Goal: Task Accomplishment & Management: Manage account settings

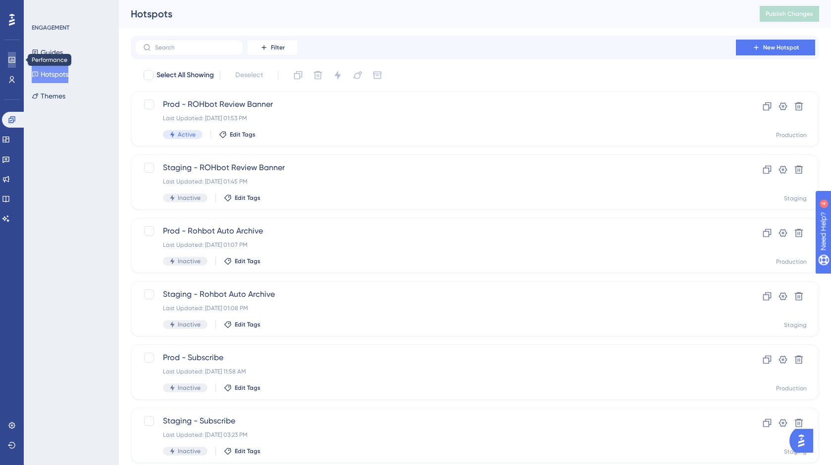
click at [14, 54] on link at bounding box center [12, 60] width 8 height 16
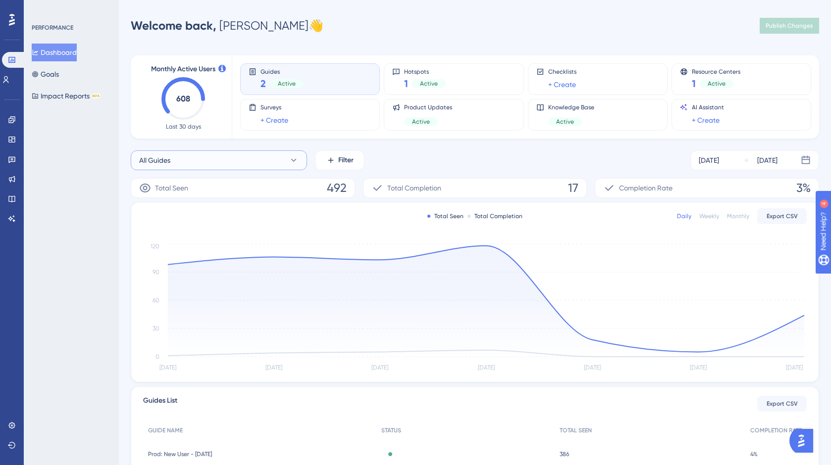
click at [215, 156] on button "All Guides" at bounding box center [219, 161] width 176 height 20
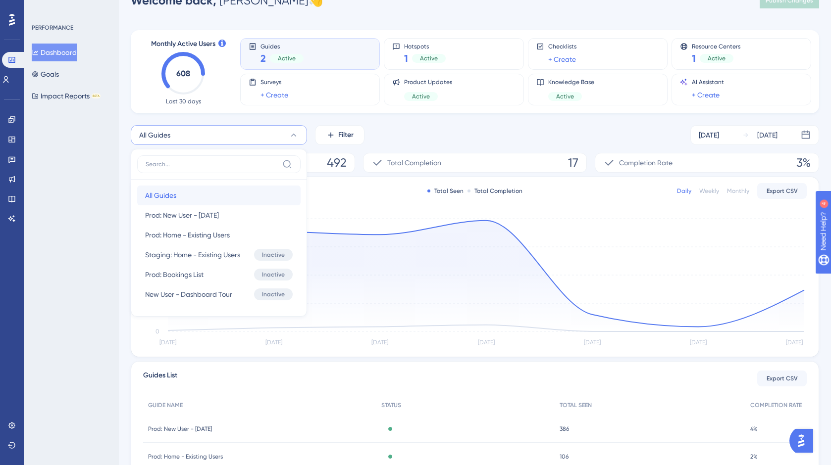
scroll to position [95, 0]
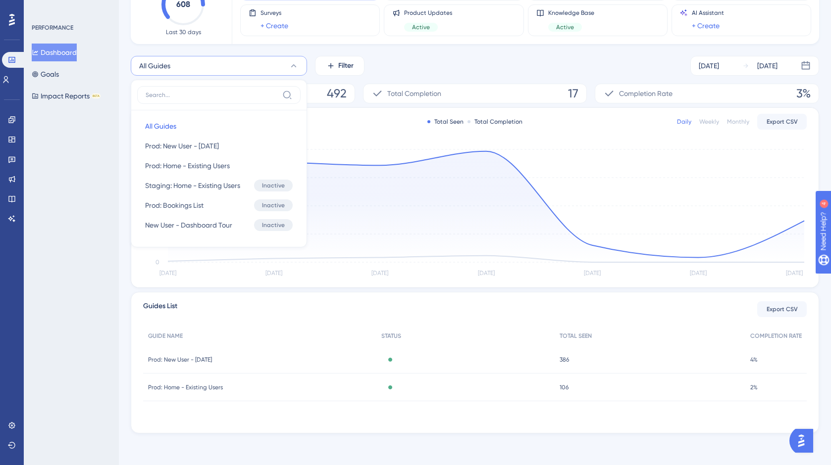
click at [298, 62] on button "All Guides" at bounding box center [219, 66] width 176 height 20
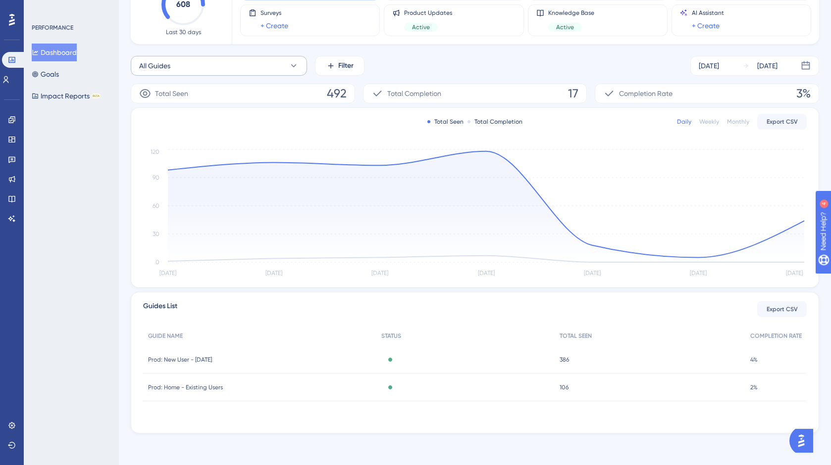
scroll to position [0, 0]
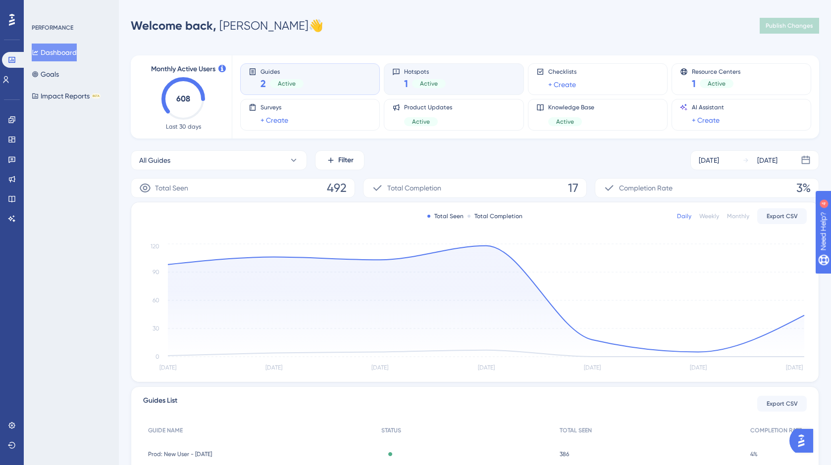
click at [408, 91] on div "Hotspots 1 Active" at bounding box center [454, 79] width 140 height 32
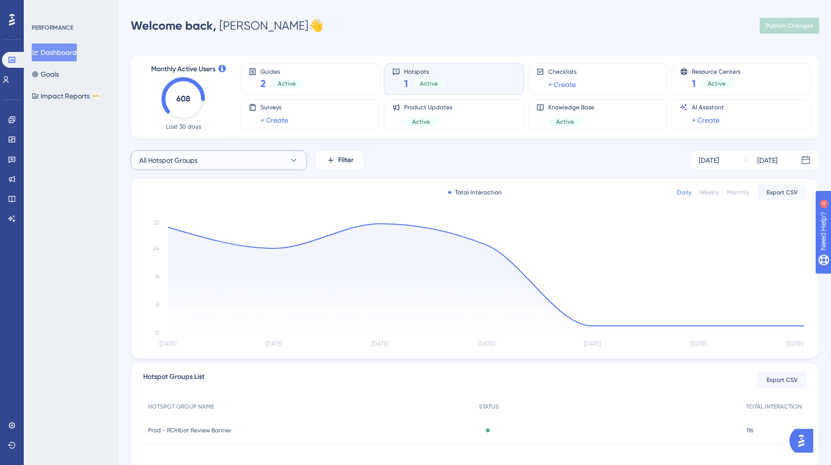
click at [248, 157] on button "All Hotspot Groups" at bounding box center [219, 161] width 176 height 20
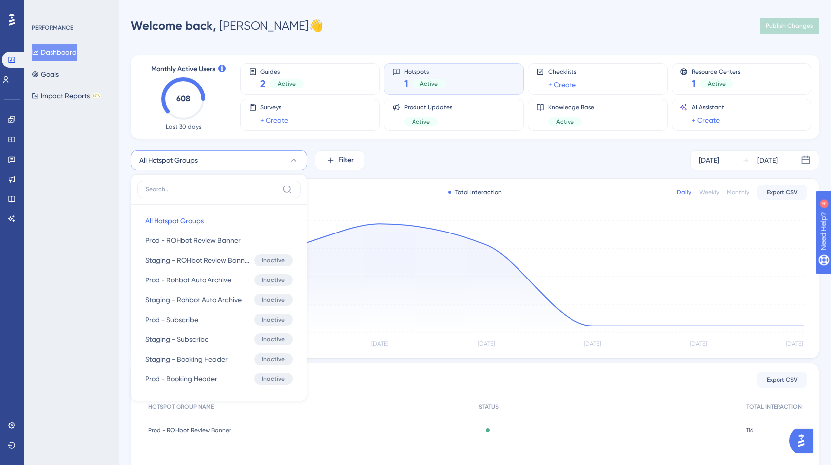
scroll to position [55, 0]
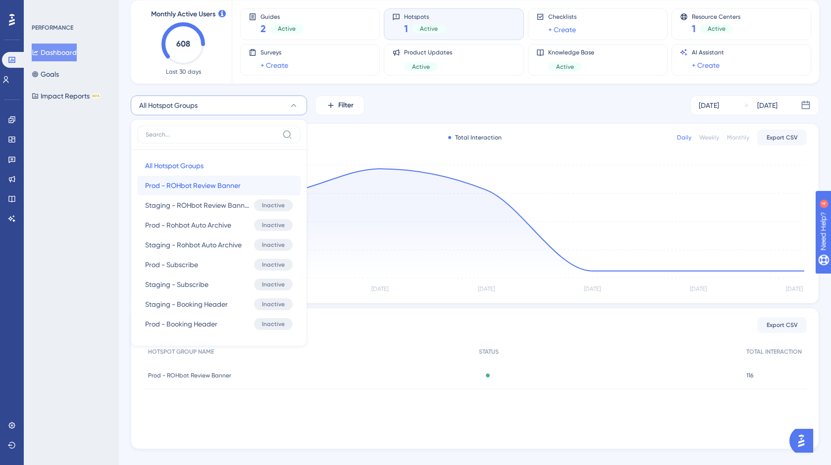
click at [238, 186] on span "Prod - ROHbot Review Banner" at bounding box center [193, 186] width 96 height 12
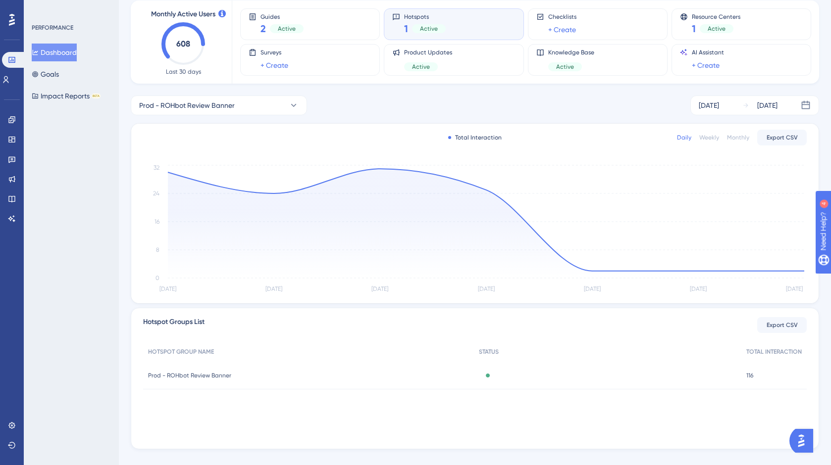
scroll to position [71, 0]
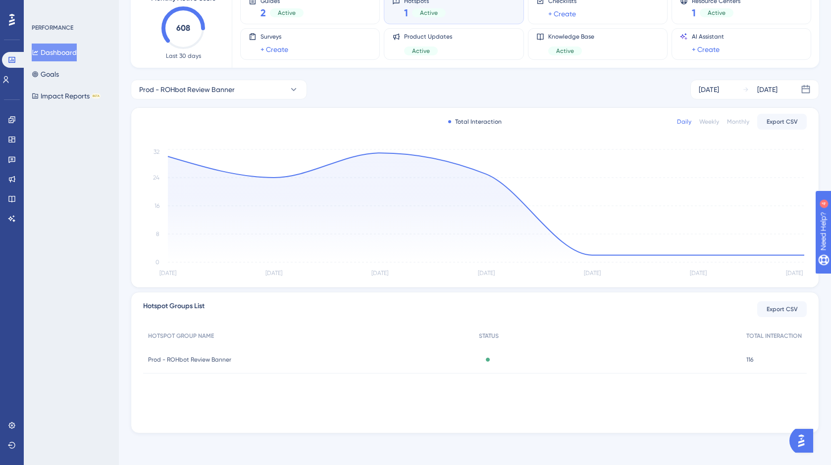
click at [735, 122] on div "Monthly" at bounding box center [738, 122] width 22 height 8
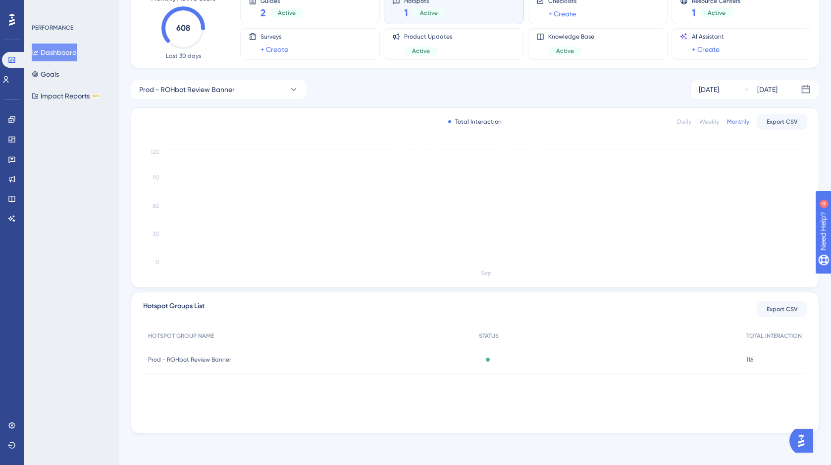
click at [708, 124] on div "Weekly" at bounding box center [709, 122] width 20 height 8
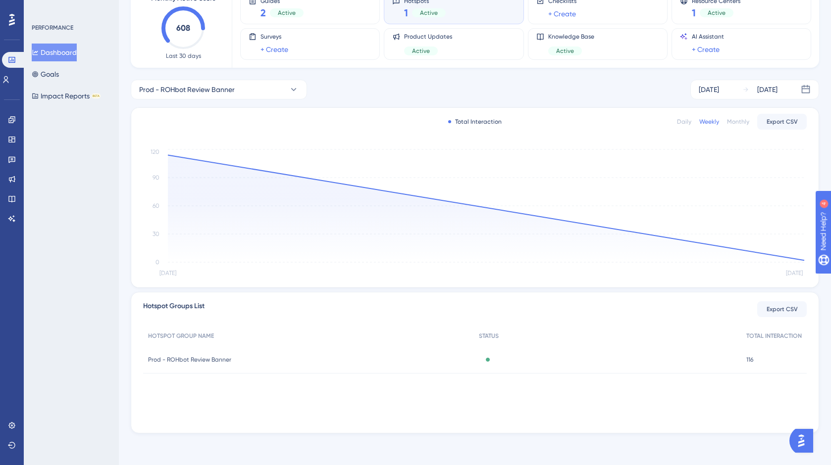
click at [682, 121] on div "Daily" at bounding box center [684, 122] width 14 height 8
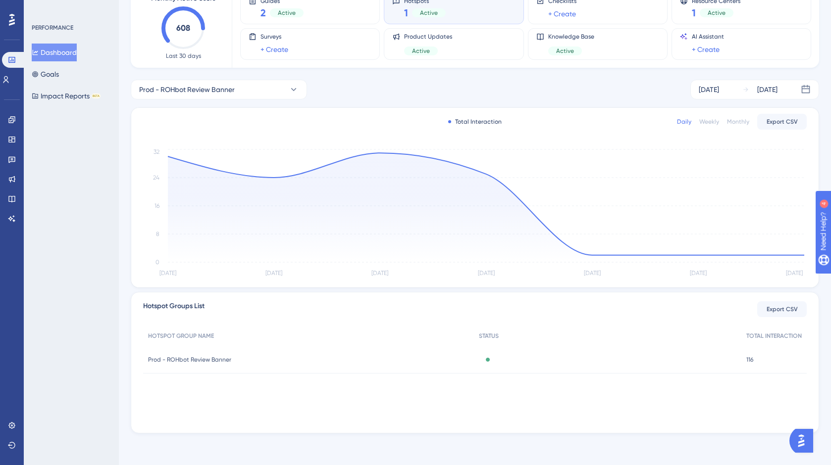
click at [732, 124] on div "Monthly" at bounding box center [738, 122] width 22 height 8
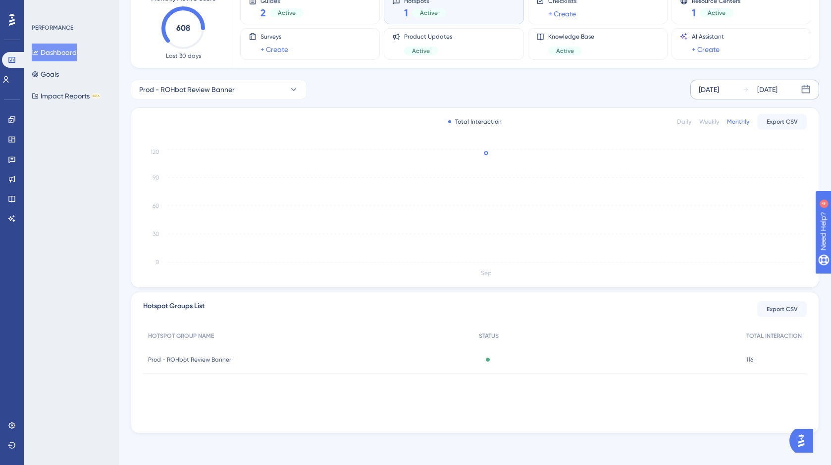
click at [719, 92] on div "[DATE]" at bounding box center [709, 90] width 20 height 12
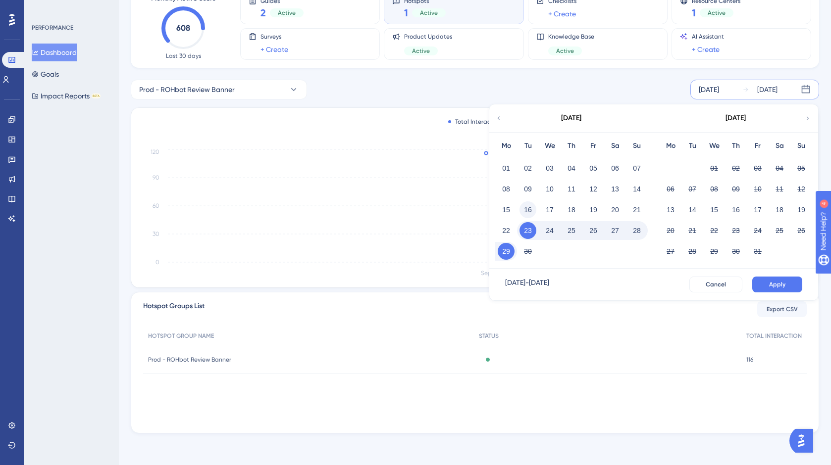
click at [526, 210] on button "16" at bounding box center [527, 210] width 17 height 17
click at [789, 284] on button "Apply" at bounding box center [777, 285] width 50 height 16
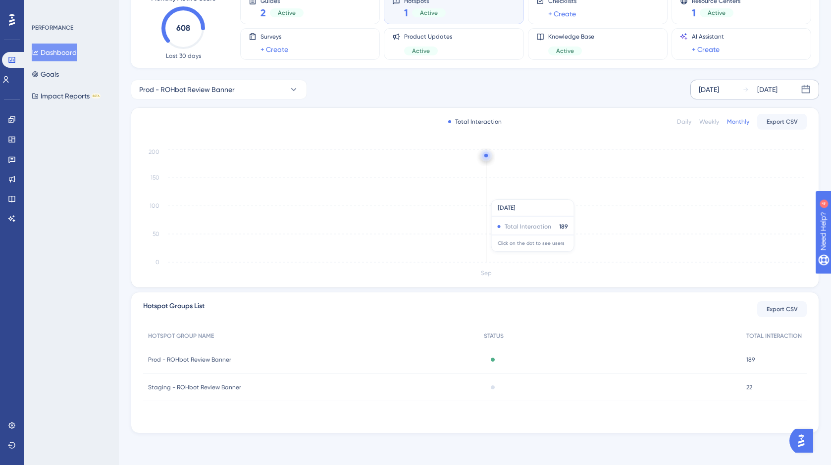
click at [635, 257] on icon "Sep 0 50 100 150 200" at bounding box center [474, 213] width 663 height 133
click at [56, 259] on div "PERFORMANCE Dashboard Goals Impact Reports BETA" at bounding box center [71, 232] width 95 height 465
click at [711, 120] on div "Weekly" at bounding box center [709, 122] width 20 height 8
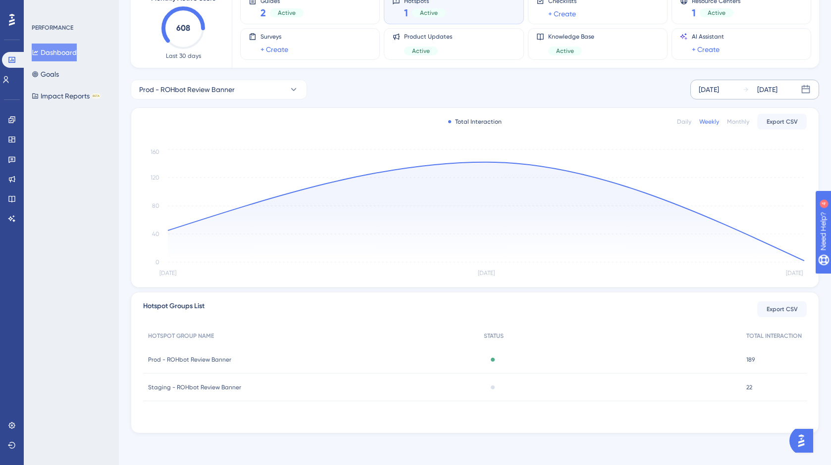
click at [719, 87] on div "[DATE]" at bounding box center [709, 90] width 20 height 12
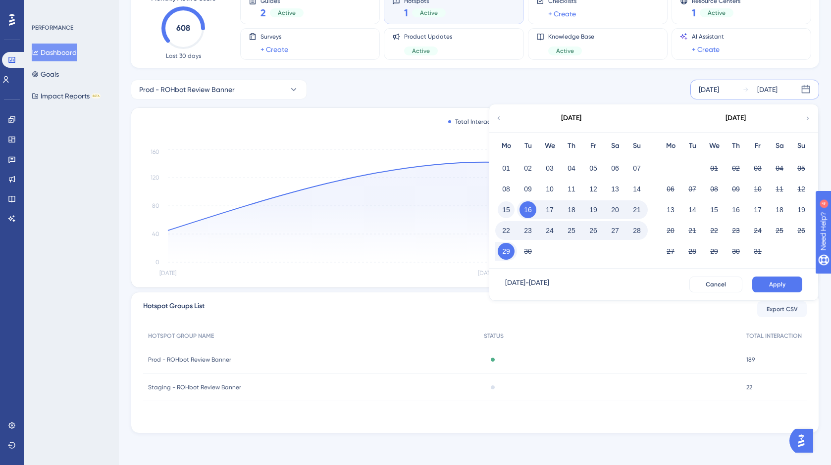
click at [506, 209] on button "15" at bounding box center [506, 210] width 17 height 17
click at [788, 280] on button "Apply" at bounding box center [777, 285] width 50 height 16
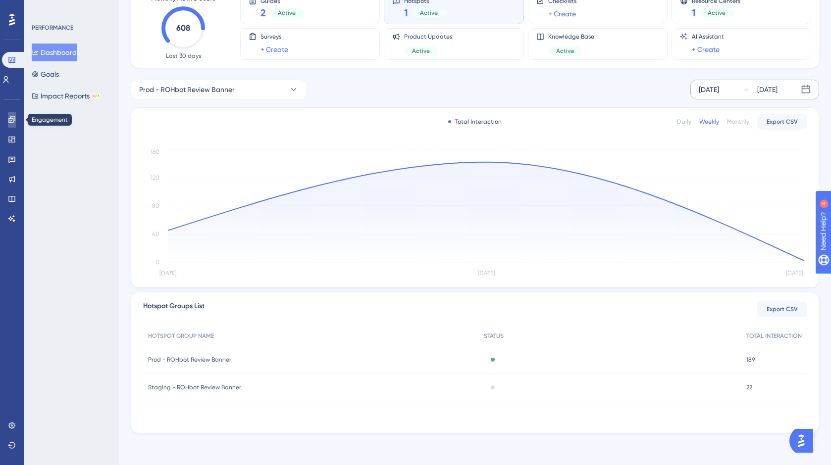
click at [8, 118] on link at bounding box center [12, 120] width 8 height 16
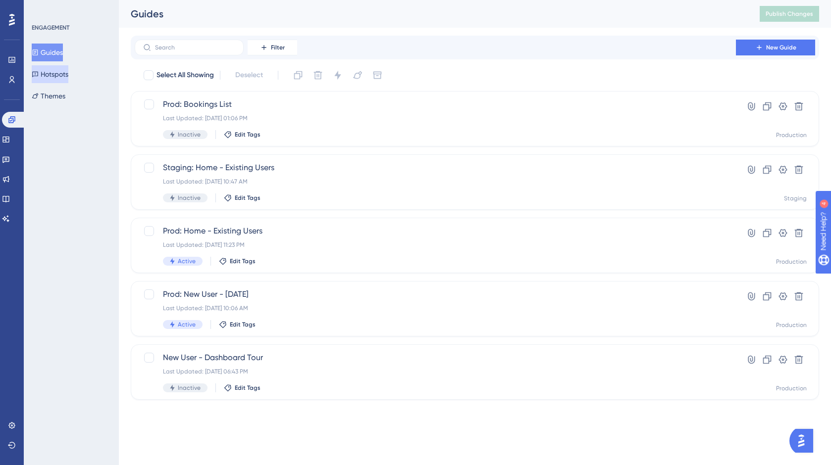
click at [68, 74] on button "Hotspots" at bounding box center [50, 74] width 37 height 18
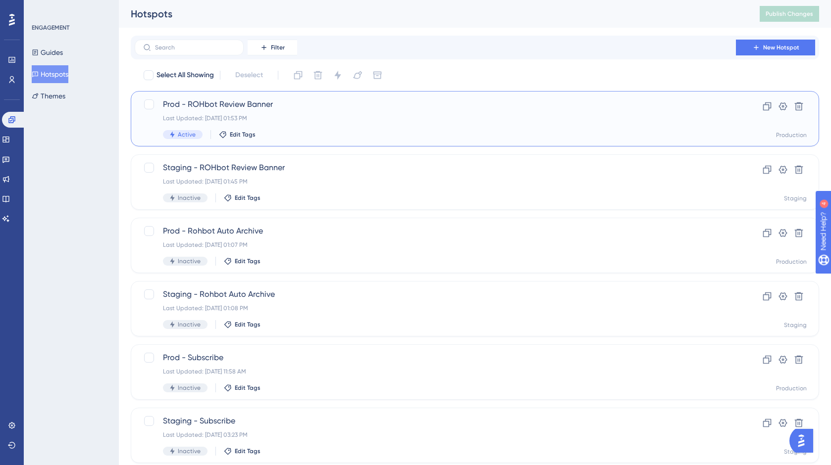
click at [359, 99] on span "Prod - ROHbot Review Banner" at bounding box center [435, 105] width 545 height 12
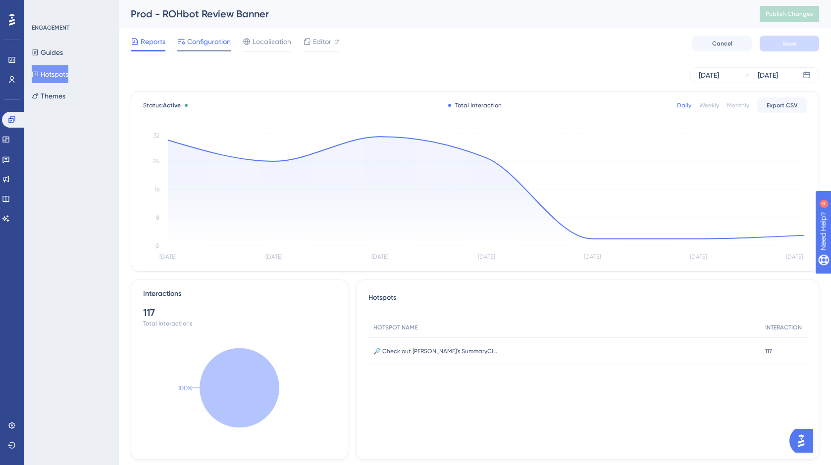
click at [209, 36] on span "Configuration" at bounding box center [209, 42] width 44 height 12
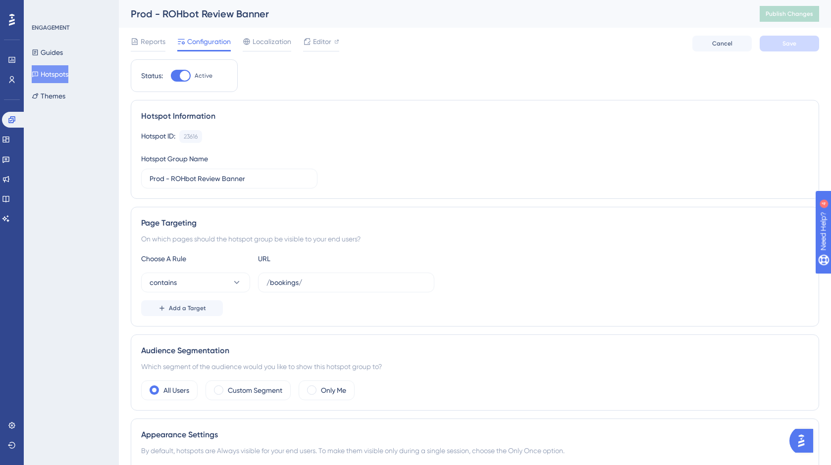
click at [174, 74] on div at bounding box center [181, 76] width 20 height 12
click at [171, 76] on input "Active" at bounding box center [170, 76] width 0 height 0
checkbox input "false"
click at [781, 37] on button "Save" at bounding box center [788, 44] width 59 height 16
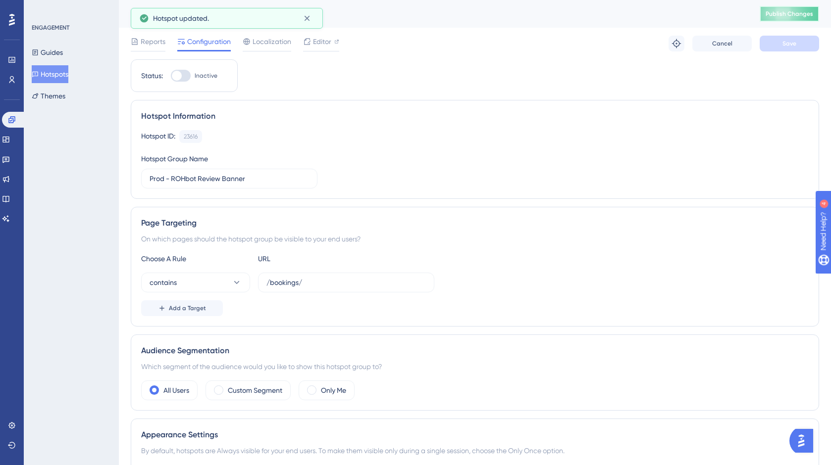
click at [783, 15] on span "Publish Changes" at bounding box center [789, 14] width 48 height 8
